Goal: Task Accomplishment & Management: Manage account settings

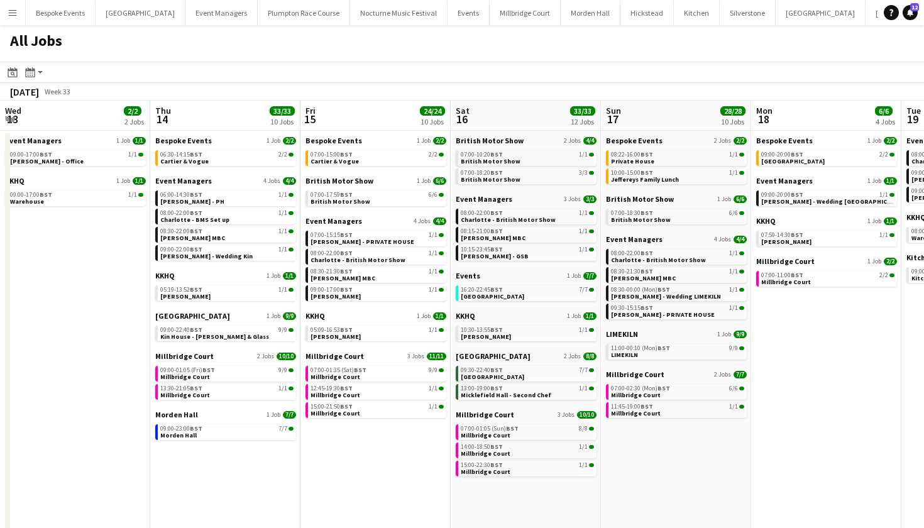
scroll to position [0, 380]
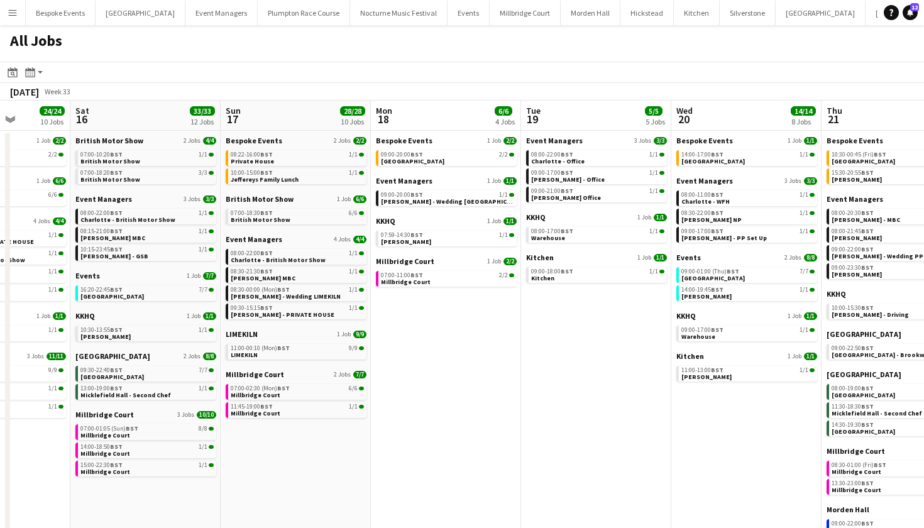
click at [21, 14] on button "Menu" at bounding box center [12, 12] width 25 height 25
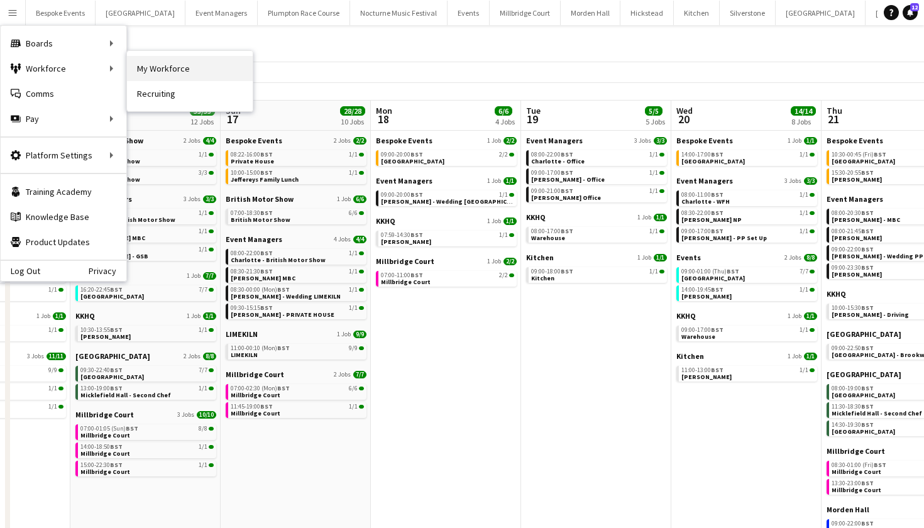
click at [151, 74] on link "My Workforce" at bounding box center [190, 68] width 126 height 25
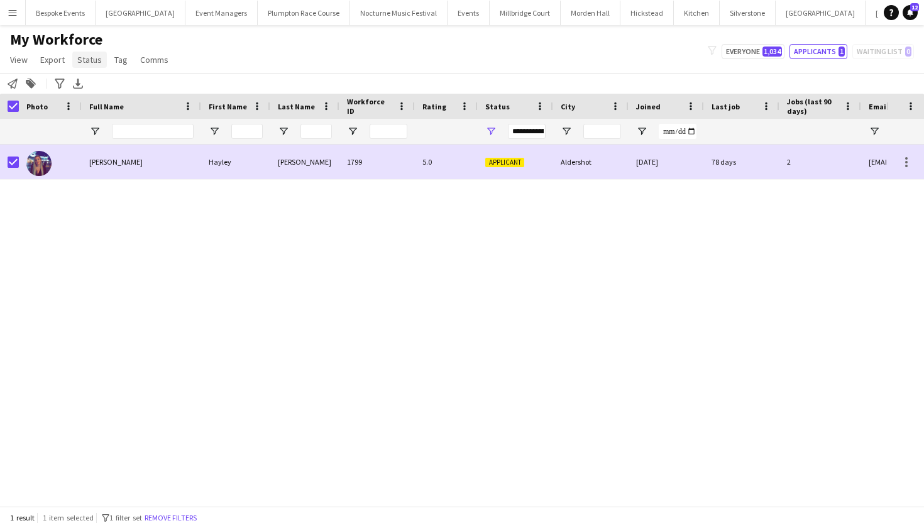
click at [85, 63] on span "Status" at bounding box center [89, 59] width 25 height 11
click at [93, 90] on span "Edit" at bounding box center [89, 86] width 14 height 11
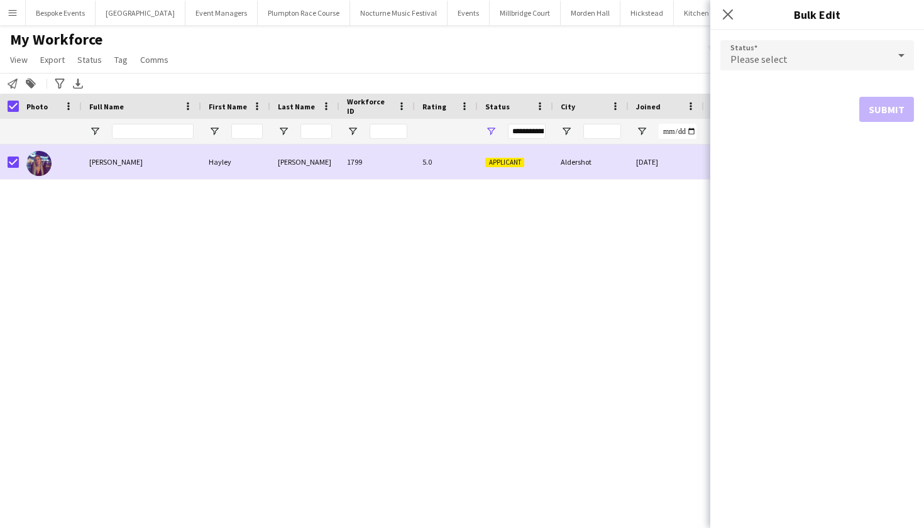
click at [801, 62] on div "Please select" at bounding box center [804, 55] width 168 height 30
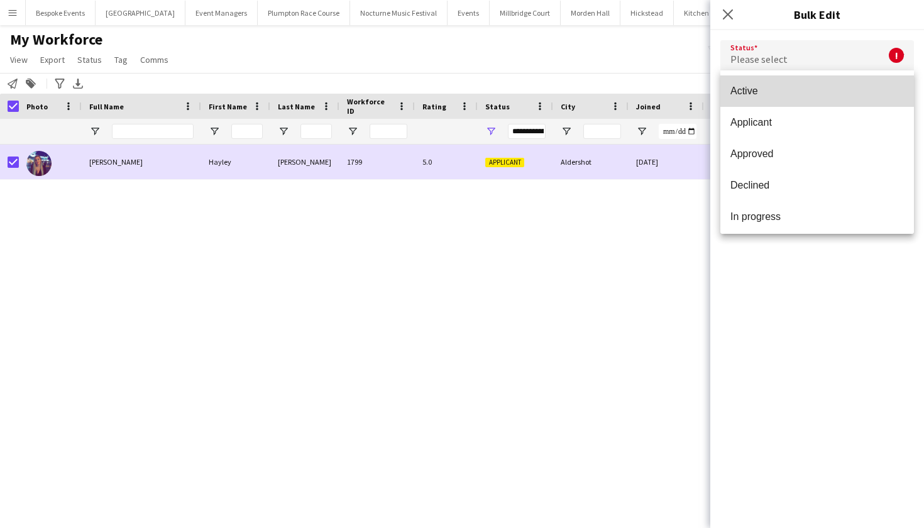
click at [805, 97] on mat-option "Active" at bounding box center [817, 90] width 194 height 31
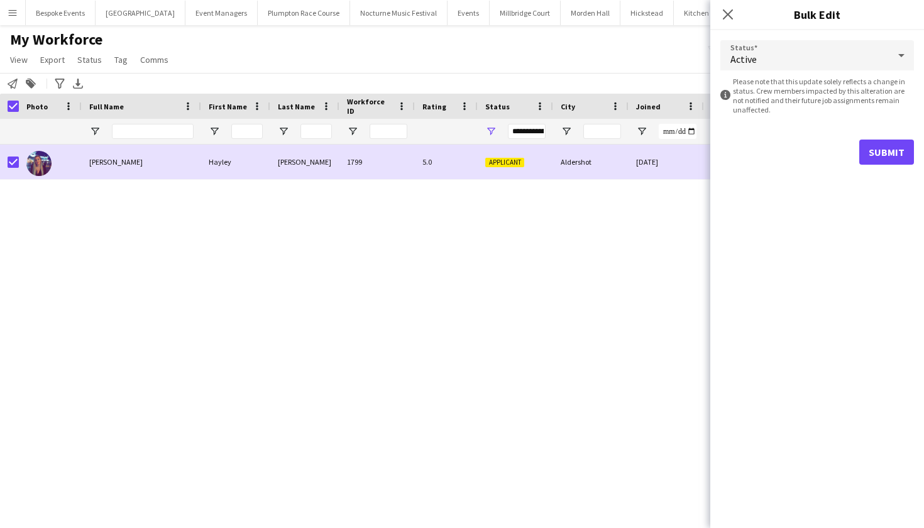
click at [880, 152] on button "Submit" at bounding box center [886, 152] width 55 height 25
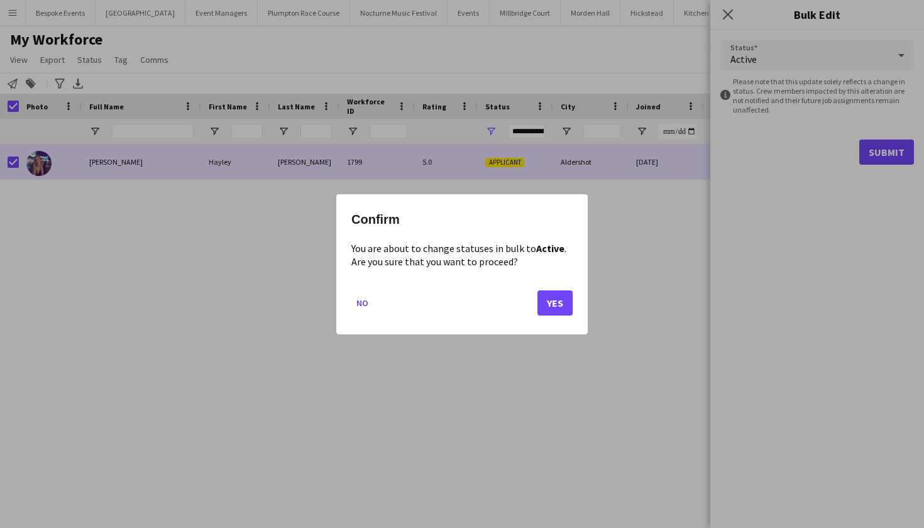
click at [561, 298] on button "Yes" at bounding box center [554, 302] width 35 height 25
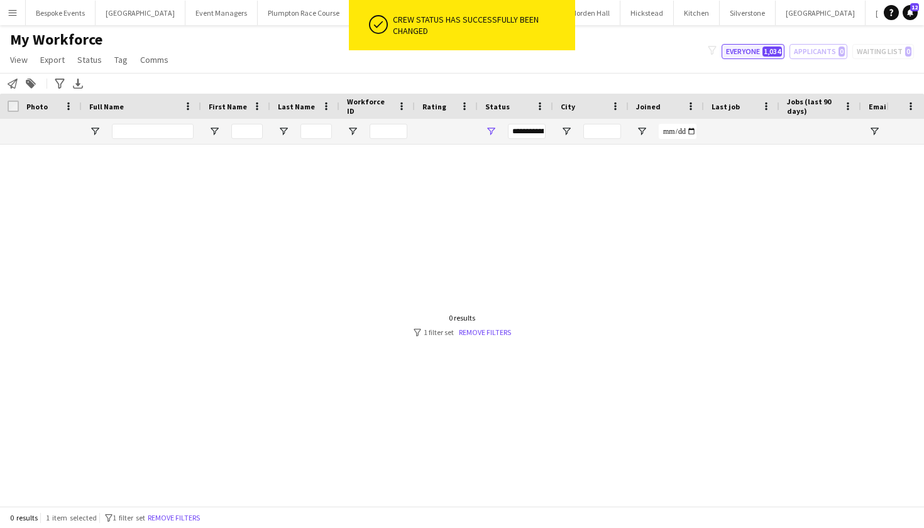
click at [747, 53] on button "Everyone 1,034" at bounding box center [752, 51] width 63 height 15
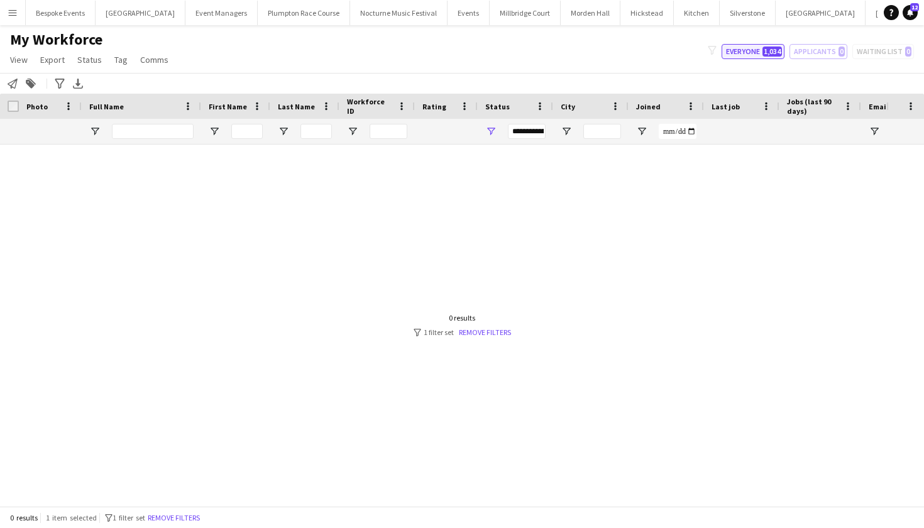
type input "**********"
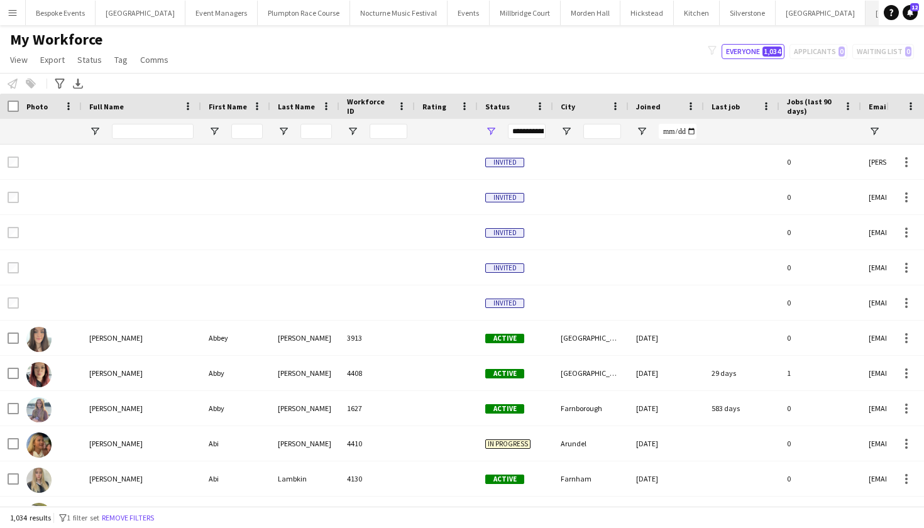
click at [865, 19] on button "[GEOGRAPHIC_DATA] Close" at bounding box center [910, 13] width 90 height 25
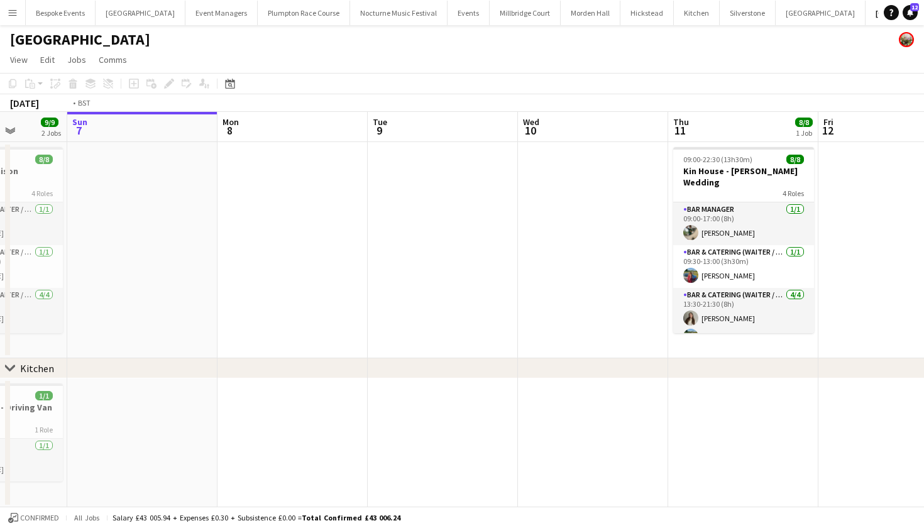
scroll to position [0, 510]
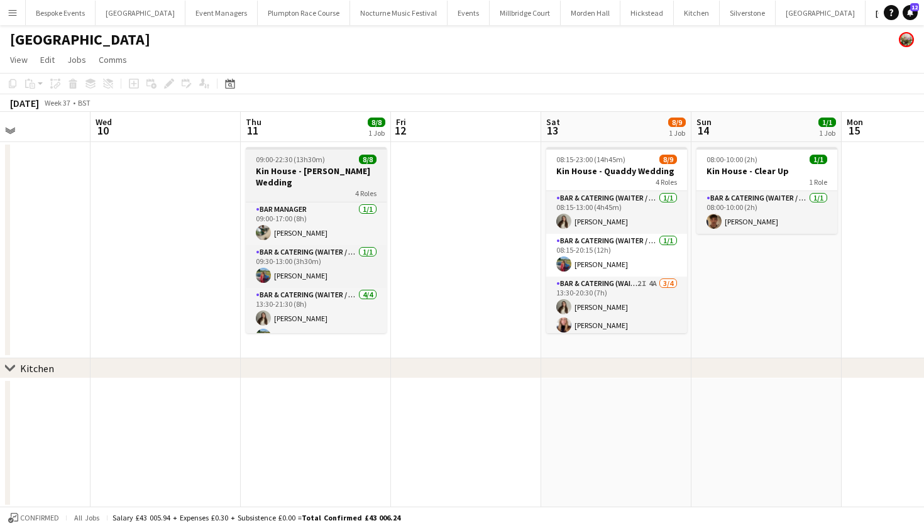
click at [302, 157] on span "09:00-22:30 (13h30m)" at bounding box center [290, 159] width 69 height 9
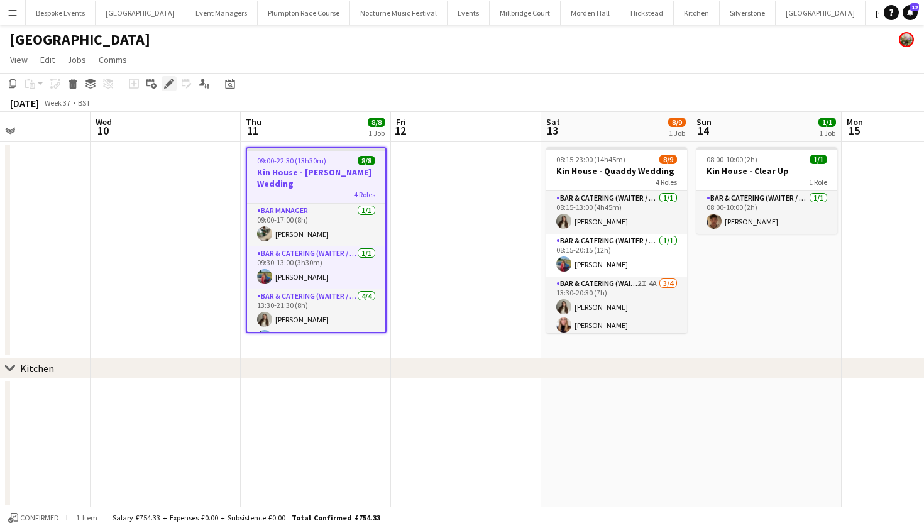
click at [169, 85] on icon at bounding box center [168, 83] width 7 height 7
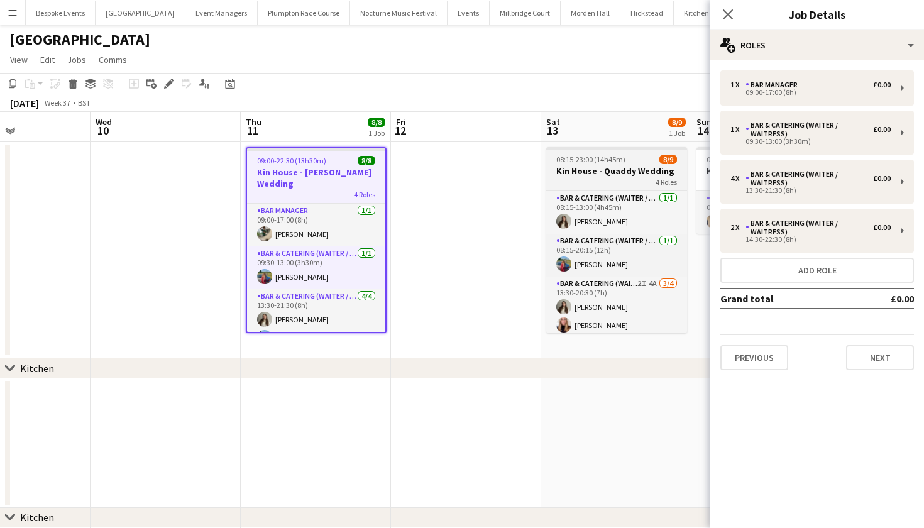
click at [574, 156] on span "08:15-23:00 (14h45m)" at bounding box center [590, 159] width 69 height 9
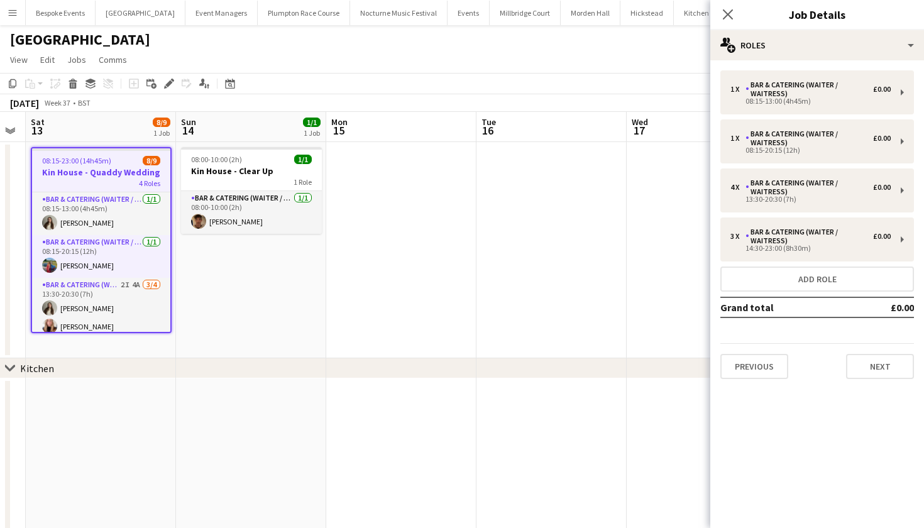
scroll to position [0, 476]
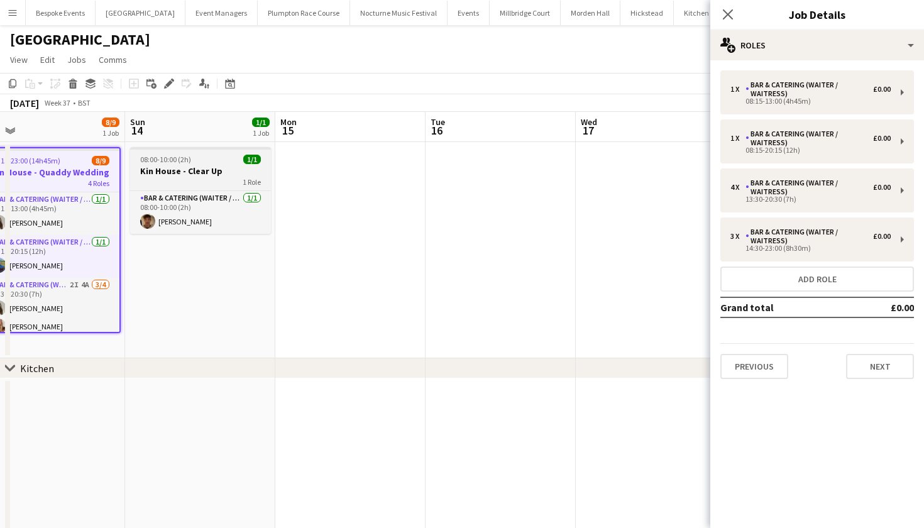
click at [214, 165] on h3 "Kin House - Clear Up" at bounding box center [200, 170] width 141 height 11
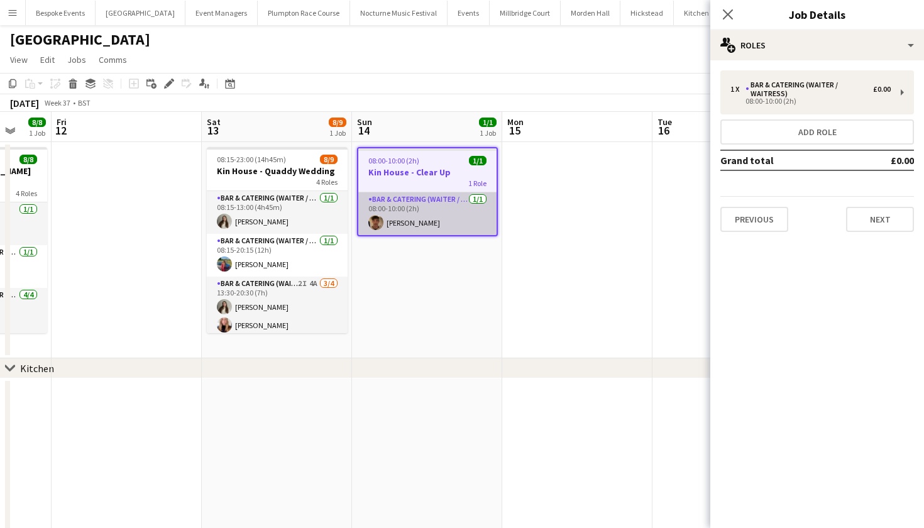
scroll to position [0, 364]
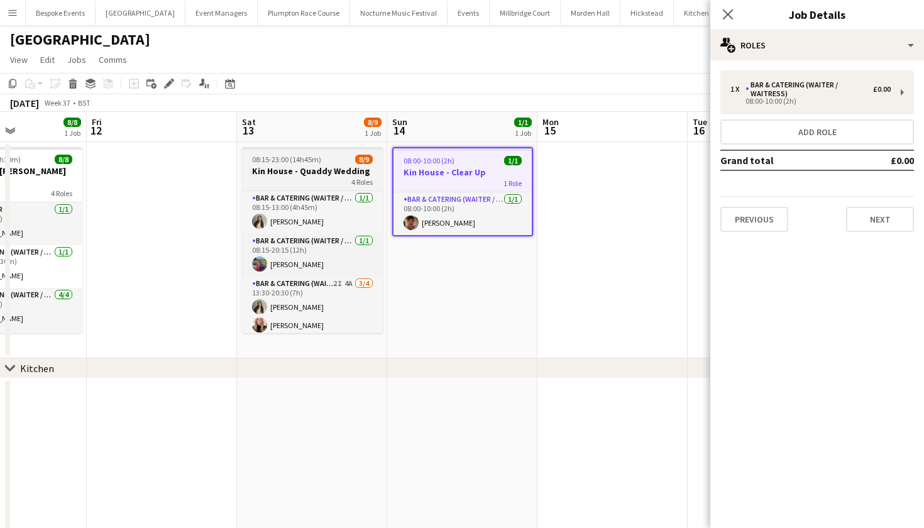
click at [302, 163] on span "08:15-23:00 (14h45m)" at bounding box center [286, 159] width 69 height 9
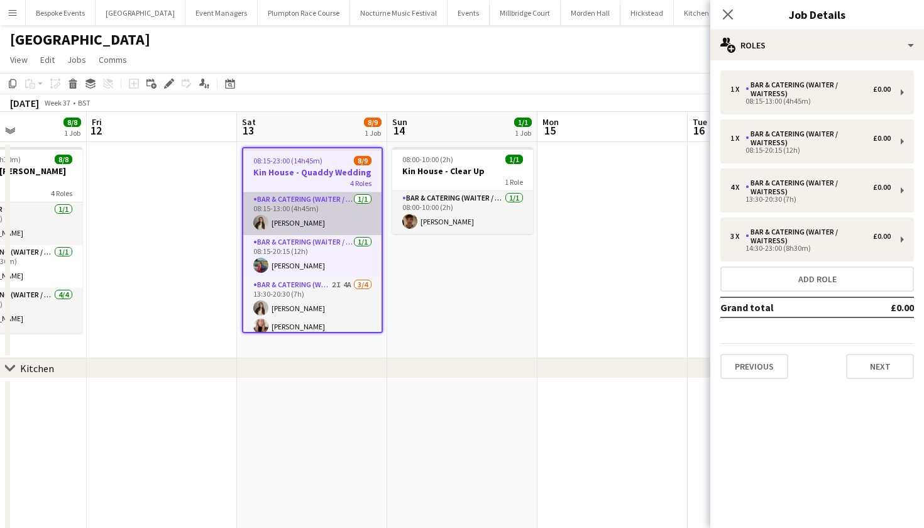
click at [314, 209] on app-card-role "Bar & Catering (Waiter / waitress) [DATE] 08:15-13:00 (4h45m) [PERSON_NAME]" at bounding box center [312, 213] width 138 height 43
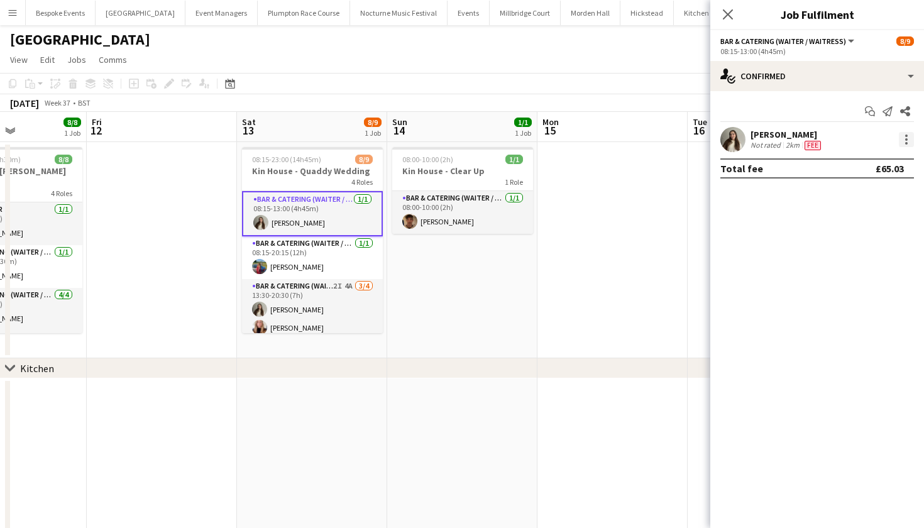
click at [904, 140] on div at bounding box center [906, 139] width 15 height 15
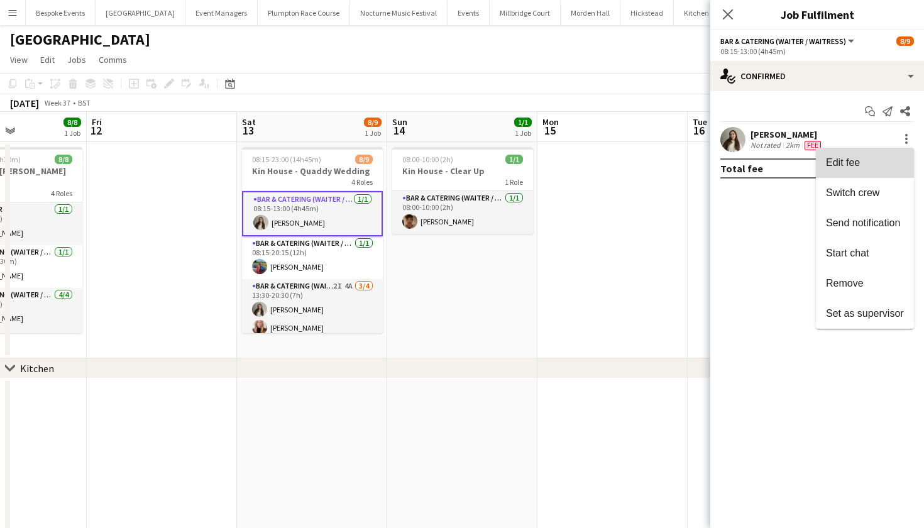
click at [883, 169] on button "Edit fee" at bounding box center [865, 163] width 98 height 30
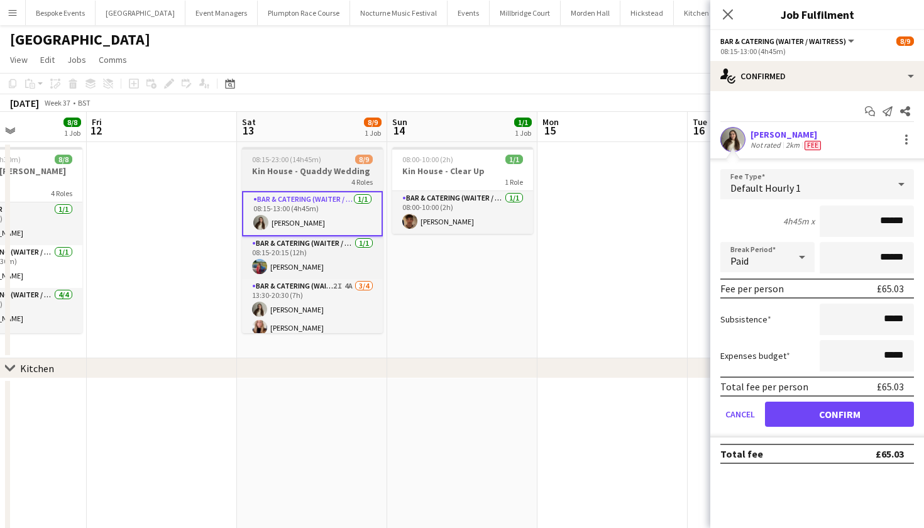
click at [335, 162] on div "08:15-23:00 (14h45m) 8/9" at bounding box center [312, 159] width 141 height 9
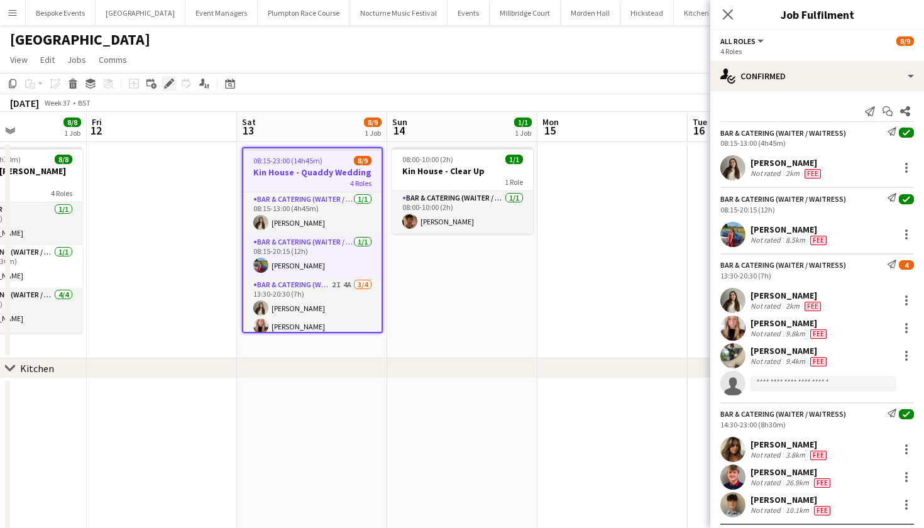
click at [170, 84] on icon at bounding box center [168, 83] width 7 height 7
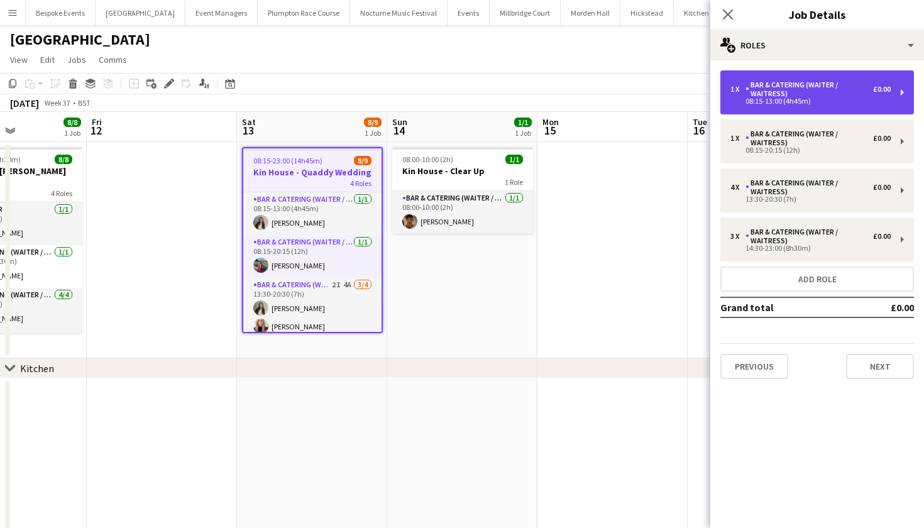
click at [821, 104] on div "08:15-13:00 (4h45m)" at bounding box center [810, 101] width 160 height 6
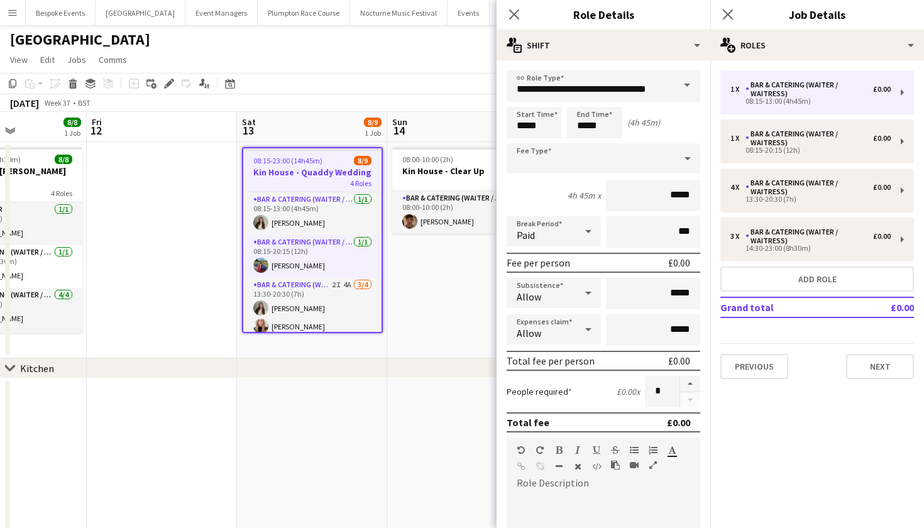
click at [441, 84] on app-toolbar "Copy Paste Paste Command V Paste with crew Command Shift V Paste linked Job [GE…" at bounding box center [462, 83] width 924 height 21
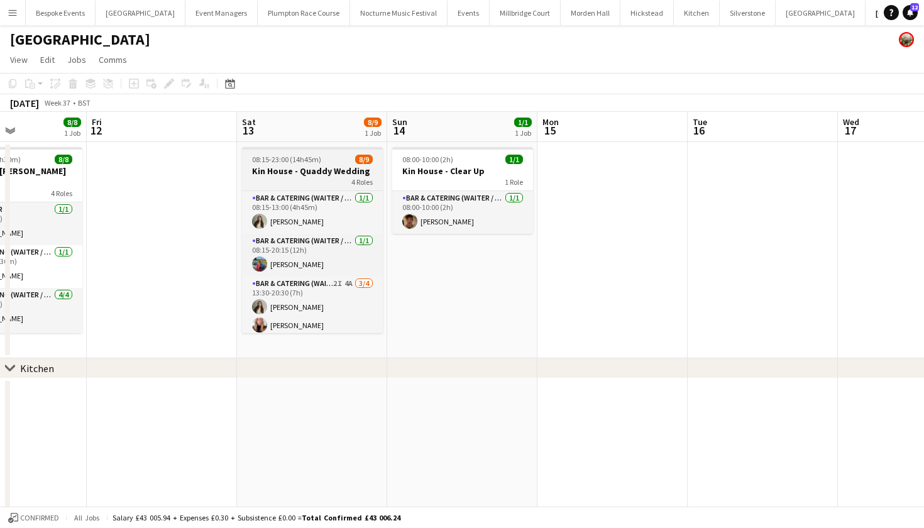
click at [328, 178] on div "4 Roles" at bounding box center [312, 182] width 141 height 10
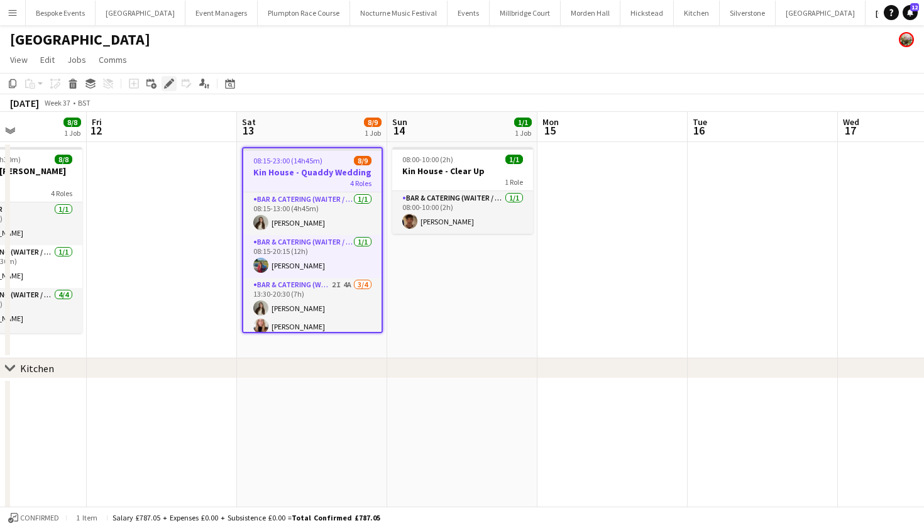
click at [171, 83] on icon at bounding box center [168, 83] width 7 height 7
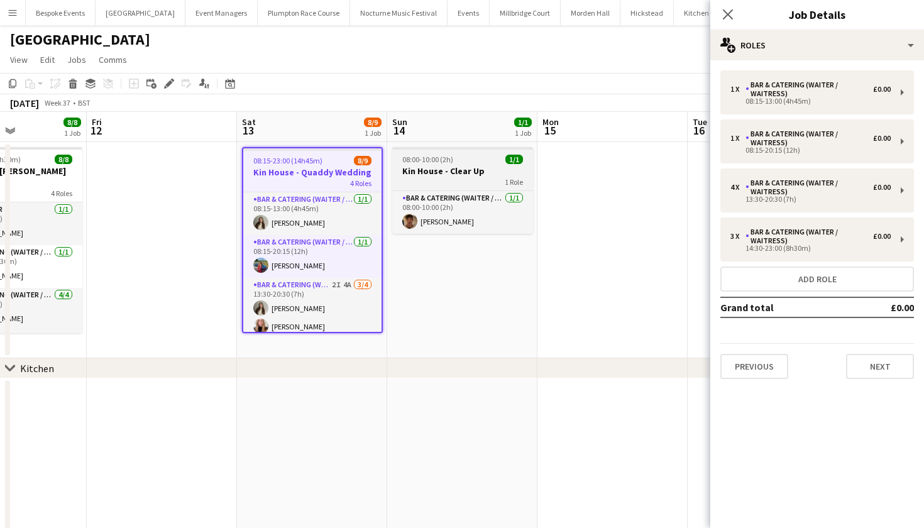
click at [454, 162] on div "08:00-10:00 (2h) 1/1" at bounding box center [462, 159] width 141 height 9
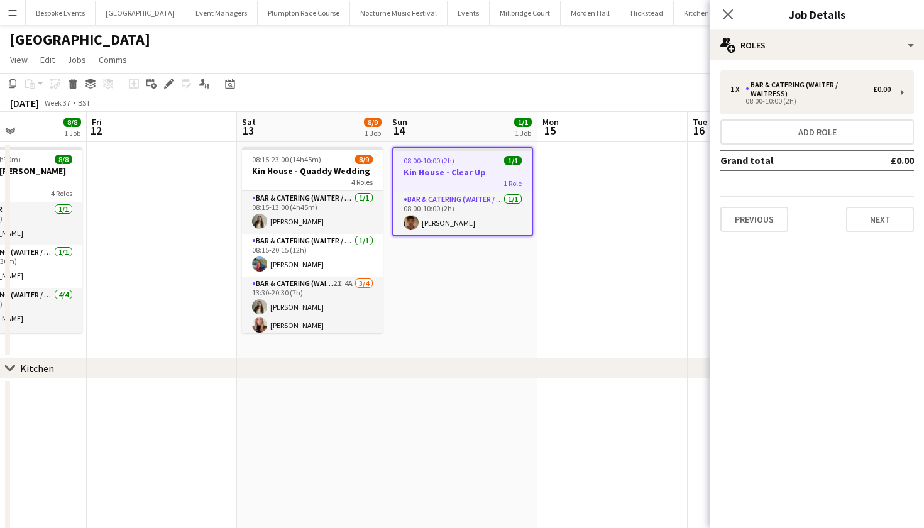
click at [552, 226] on app-date-cell at bounding box center [612, 250] width 150 height 216
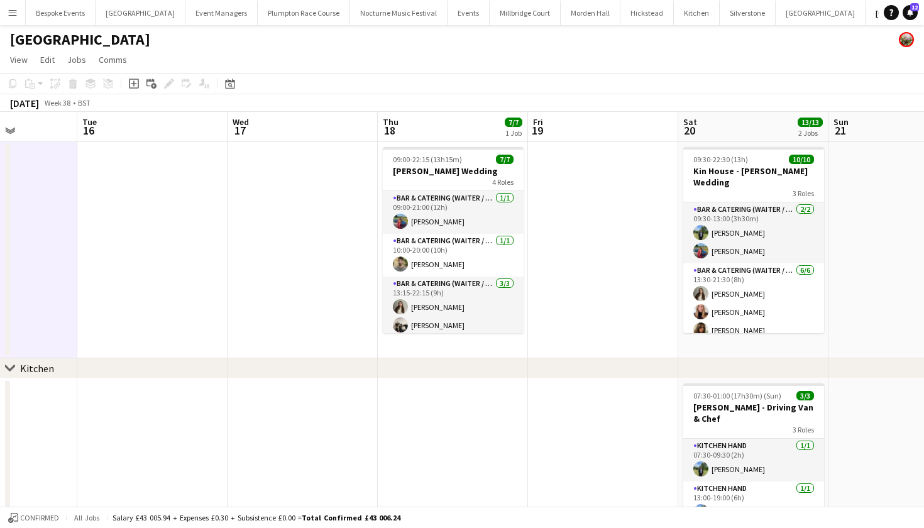
scroll to position [0, 451]
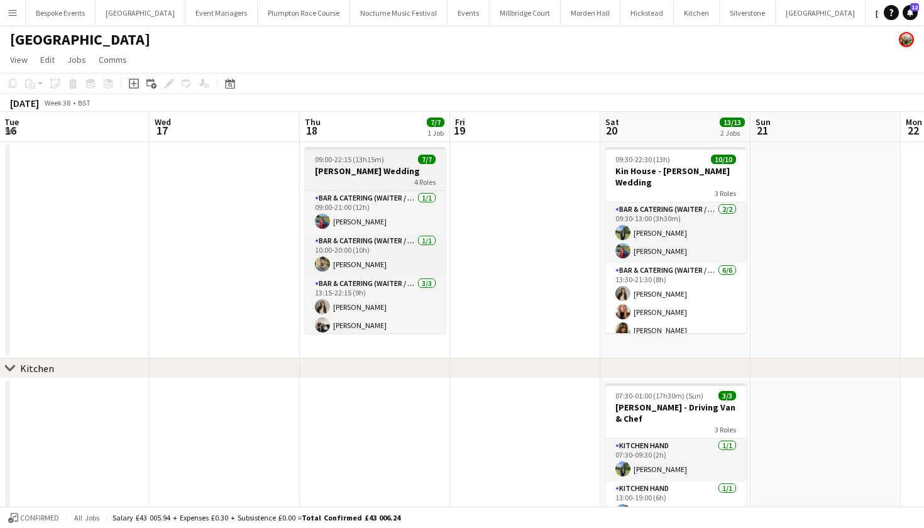
click at [414, 162] on div "09:00-22:15 (13h15m) 7/7" at bounding box center [375, 159] width 141 height 9
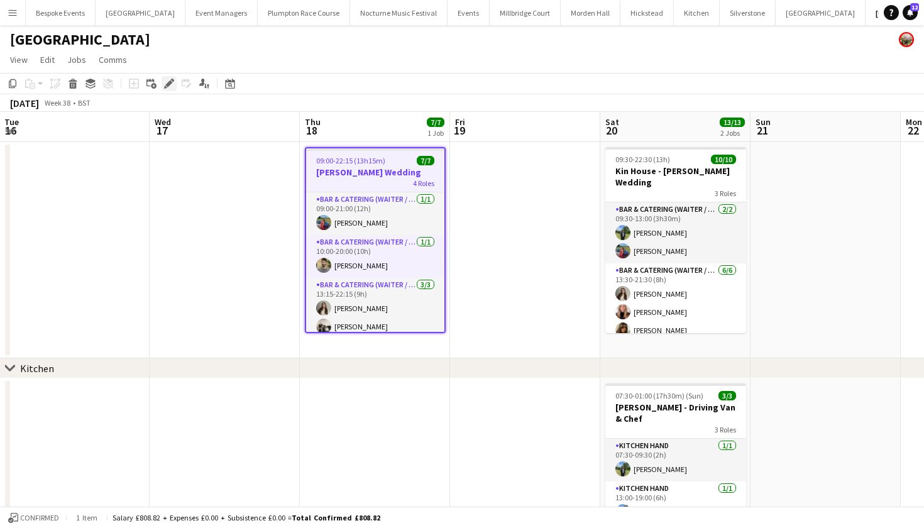
click at [173, 86] on icon "Edit" at bounding box center [169, 84] width 10 height 10
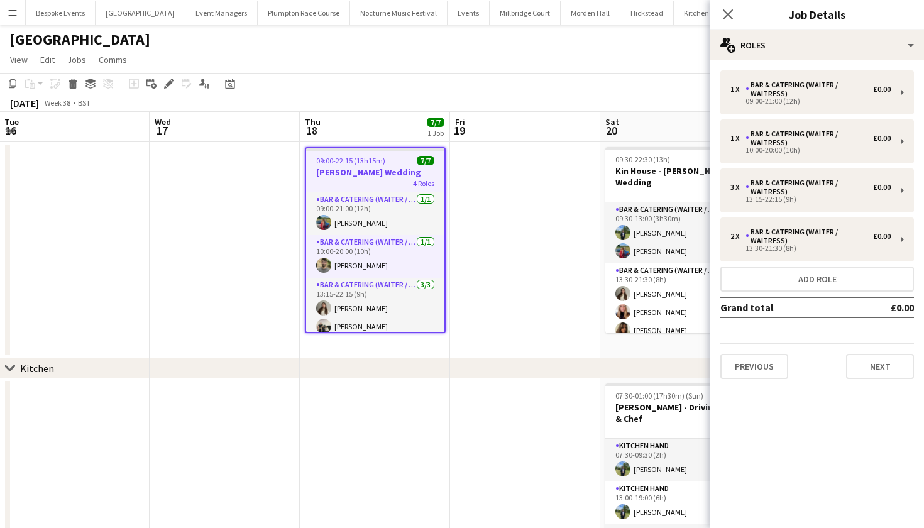
scroll to position [0, 0]
click at [571, 76] on app-toolbar "Copy Paste Paste Command V Paste with crew Command Shift V Paste linked Job [GE…" at bounding box center [462, 83] width 924 height 21
